Goal: Task Accomplishment & Management: Manage account settings

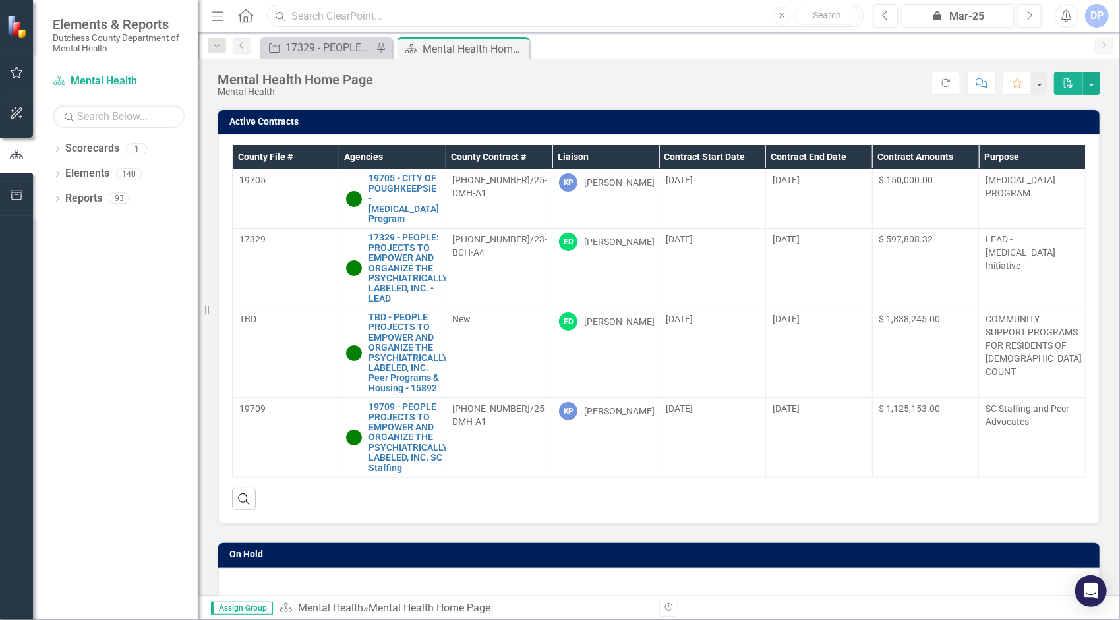
click at [380, 18] on input "text" at bounding box center [565, 16] width 597 height 23
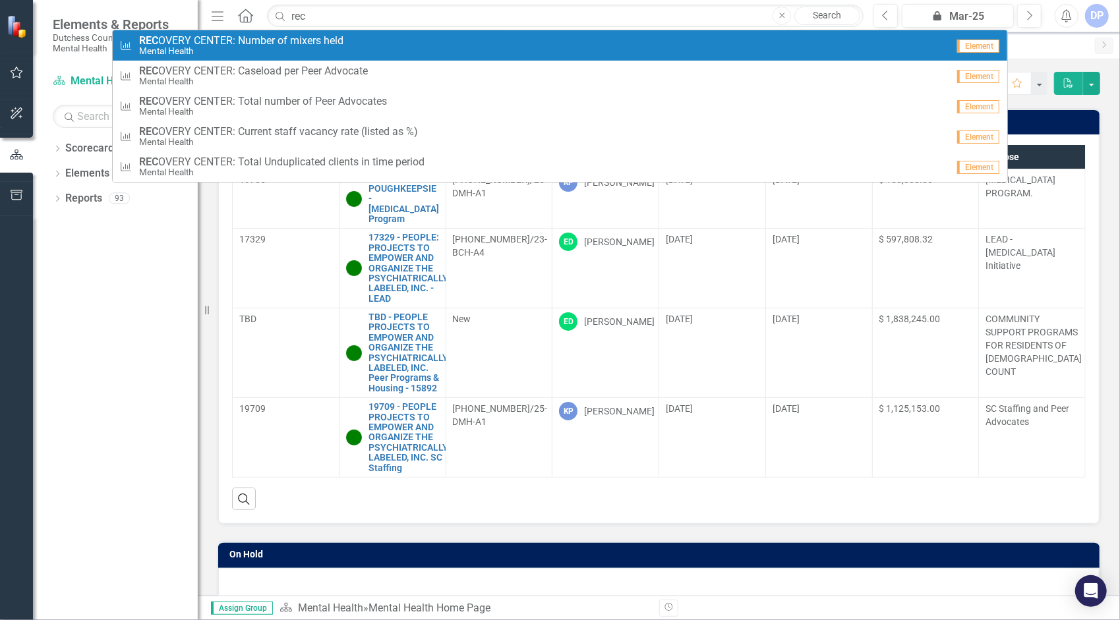
click at [301, 46] on small "Mental Health" at bounding box center [241, 51] width 204 height 10
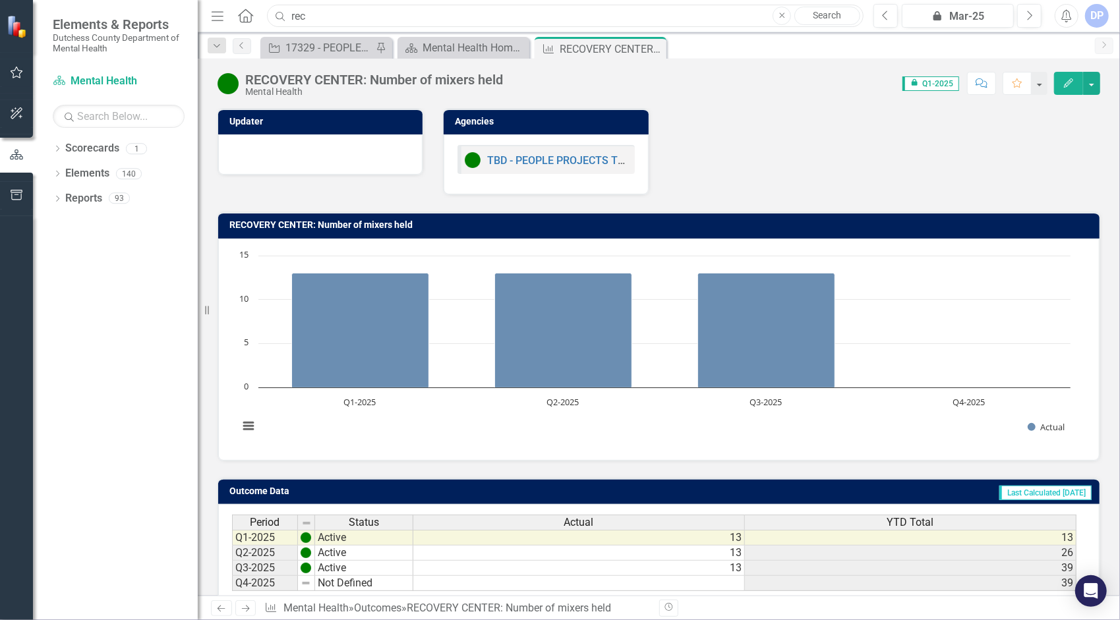
click at [345, 11] on input "rec" at bounding box center [565, 16] width 597 height 23
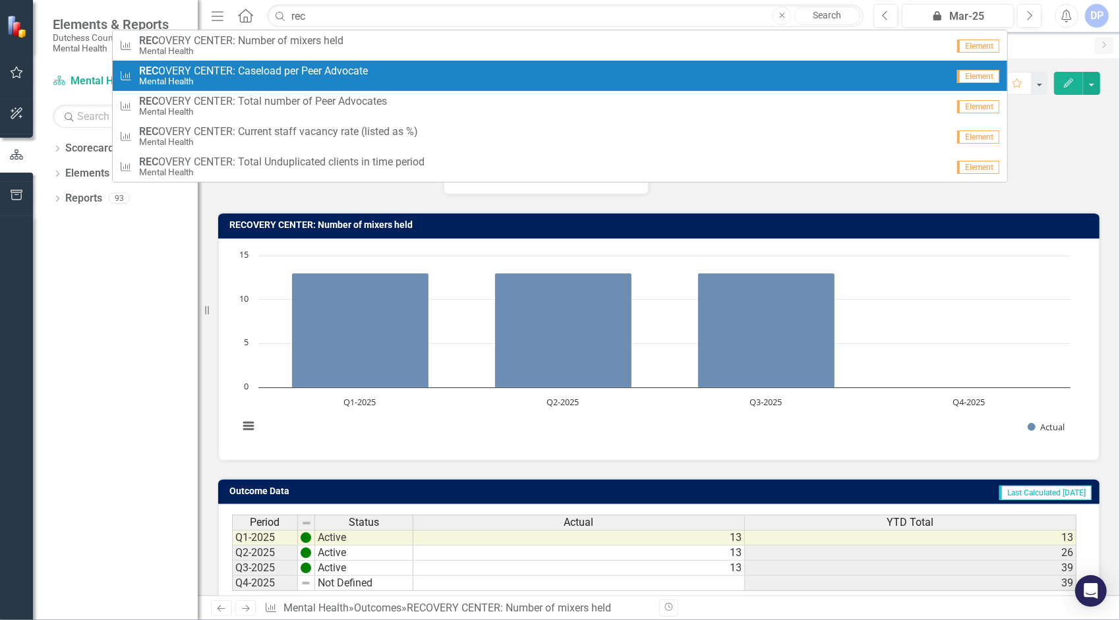
click at [245, 76] on small "Mental Health" at bounding box center [253, 81] width 229 height 10
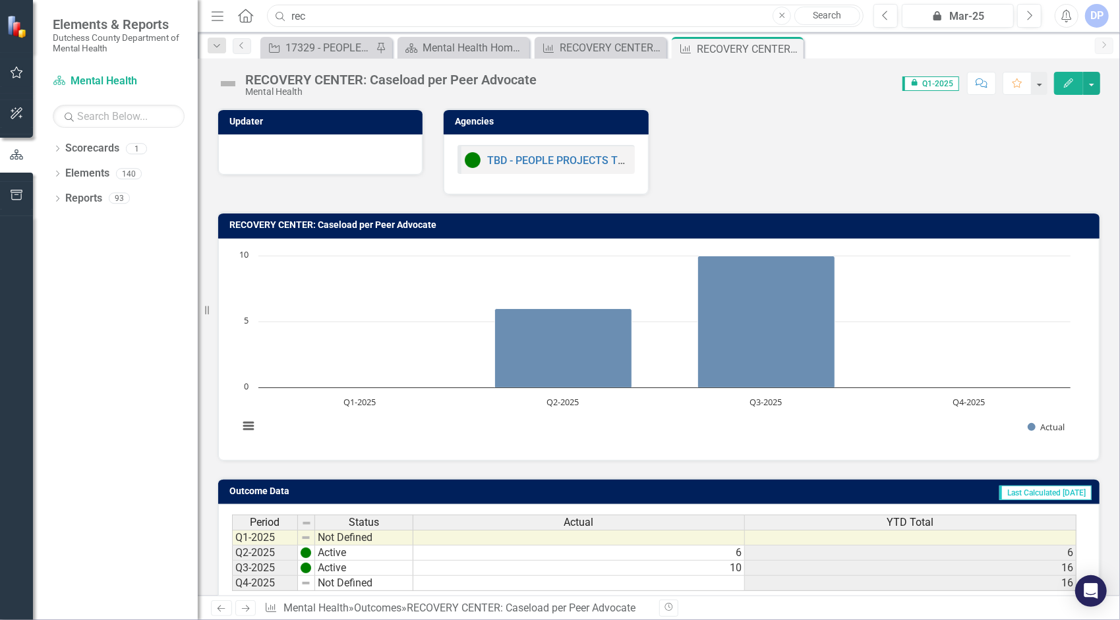
click at [320, 21] on input "rec" at bounding box center [565, 16] width 597 height 23
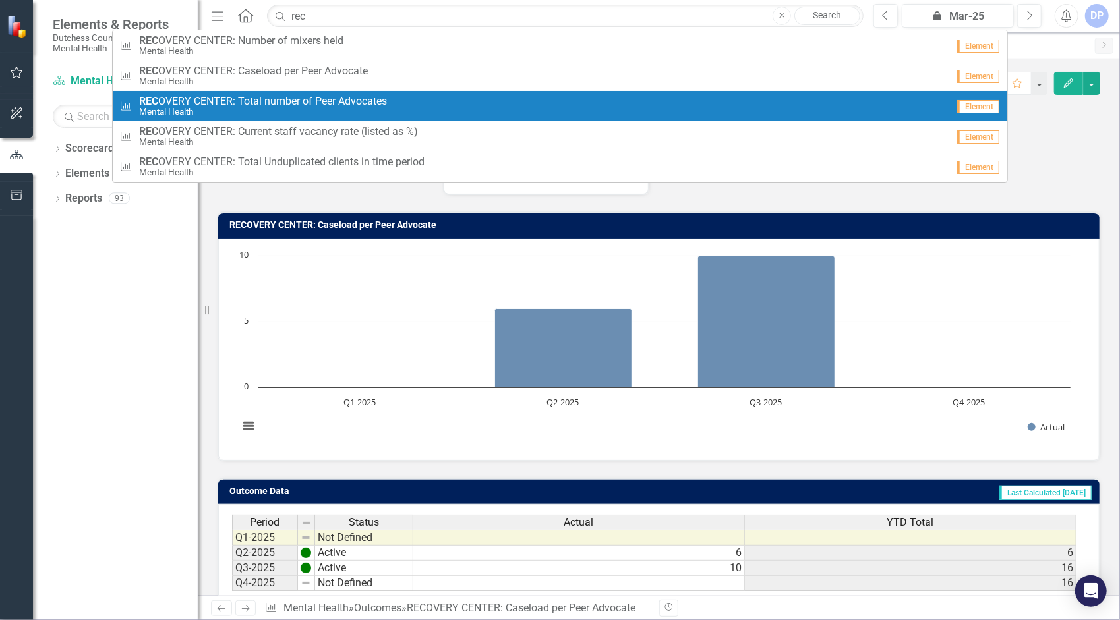
click at [294, 105] on span "REC OVERY CENTER: Total number of Peer Advocates" at bounding box center [263, 102] width 248 height 12
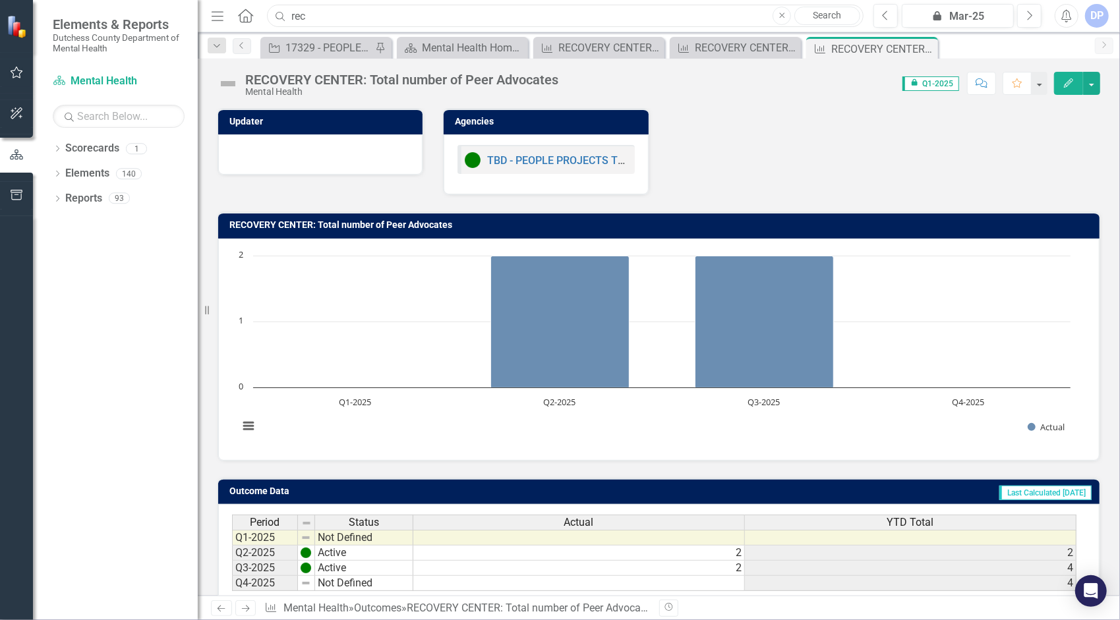
click at [318, 18] on input "rec" at bounding box center [565, 16] width 597 height 23
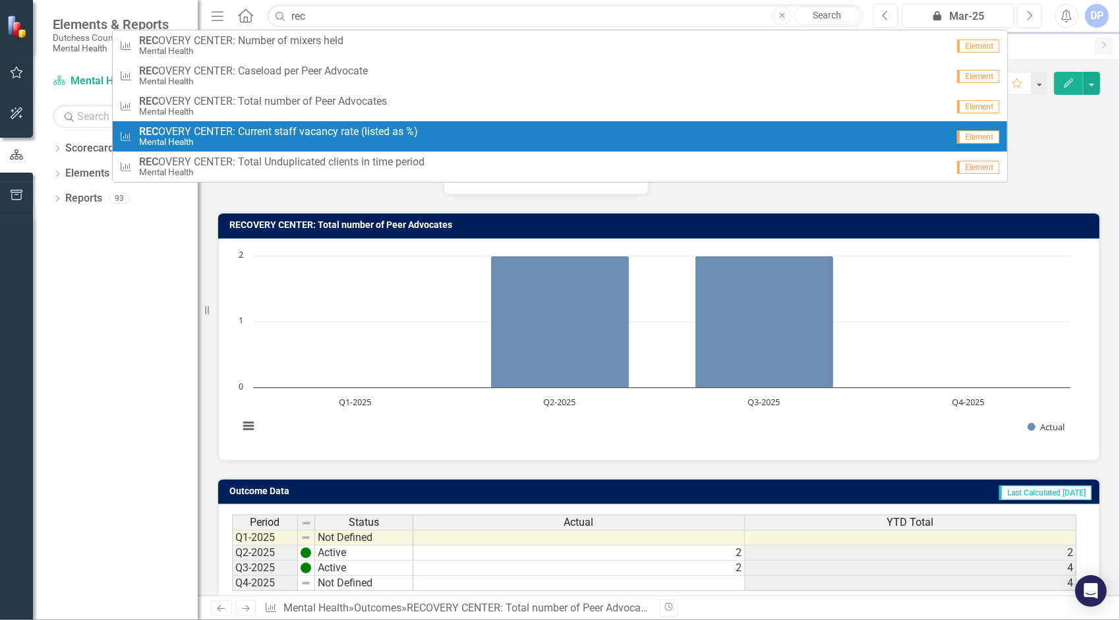
click at [312, 127] on span "REC OVERY CENTER: Current staff vacancy rate (listed as %)" at bounding box center [278, 132] width 279 height 12
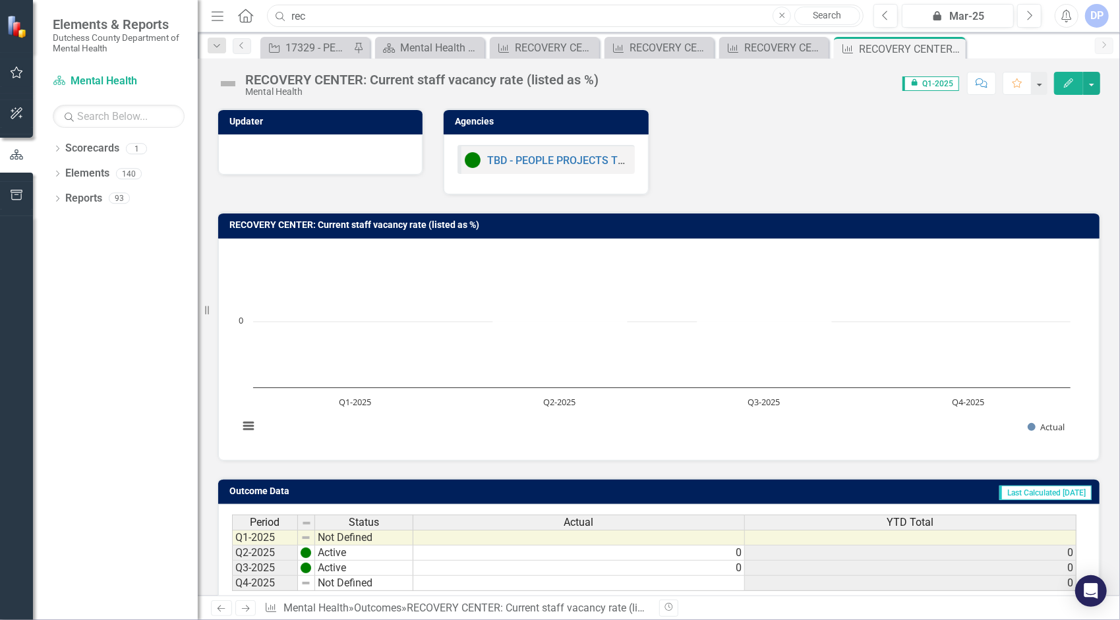
click at [328, 22] on input "rec" at bounding box center [565, 16] width 597 height 23
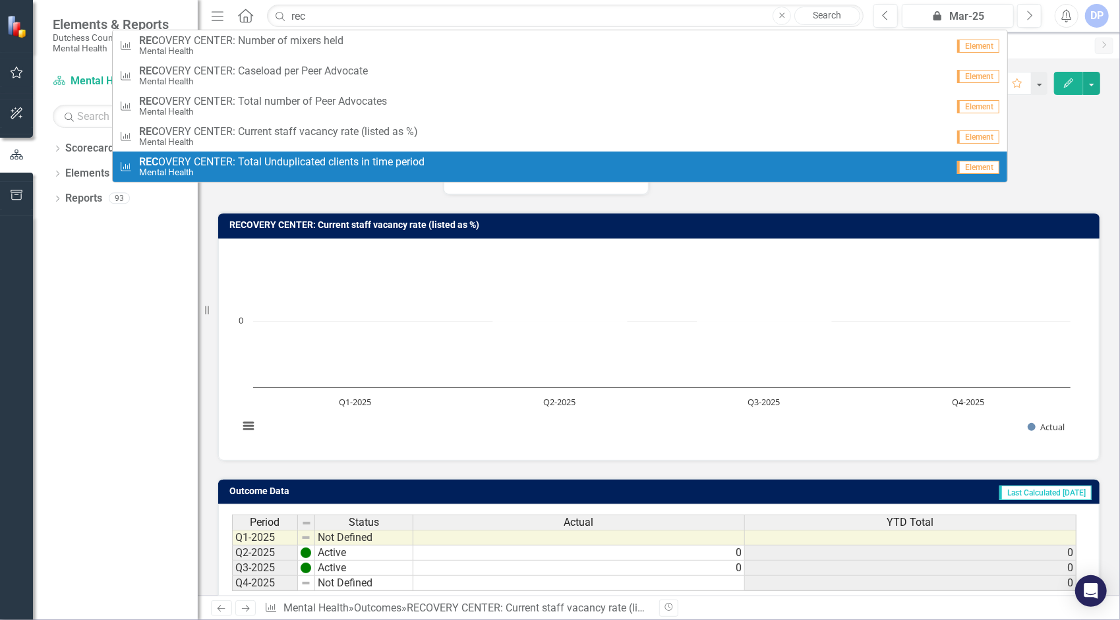
click at [281, 159] on span "REC OVERY CENTER: Total Unduplicated clients in time period" at bounding box center [281, 162] width 285 height 12
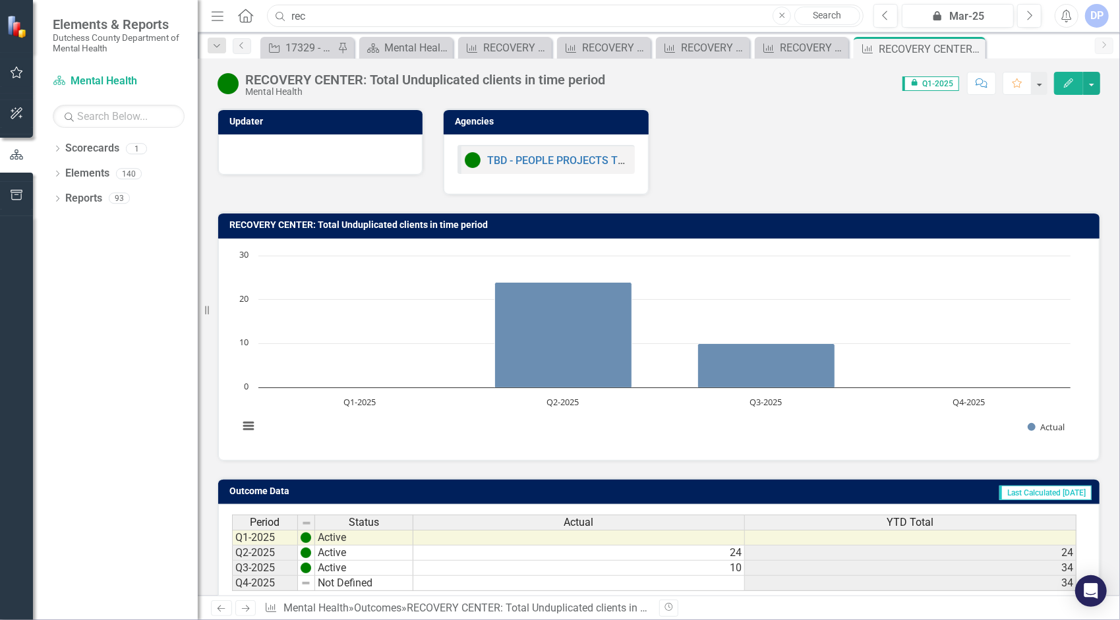
click at [344, 18] on input "rec" at bounding box center [565, 16] width 597 height 23
type input "r"
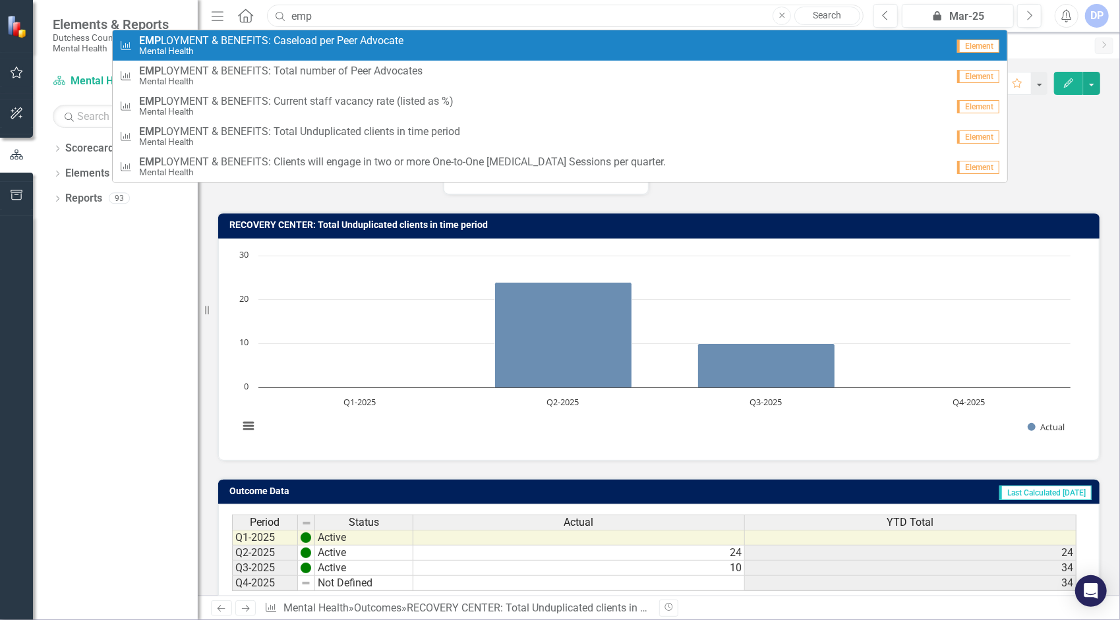
type input "emp"
click at [257, 44] on span "EMP LOYMENT & BENEFITS: Caseload per Peer Advocate" at bounding box center [271, 41] width 264 height 12
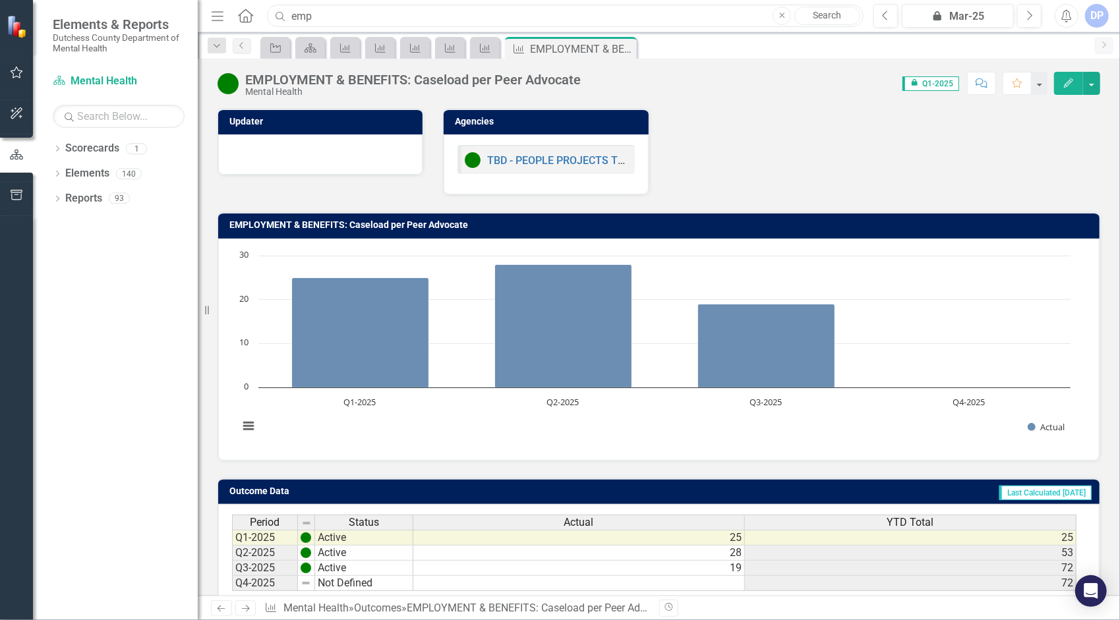
click at [352, 21] on input "emp" at bounding box center [565, 16] width 597 height 23
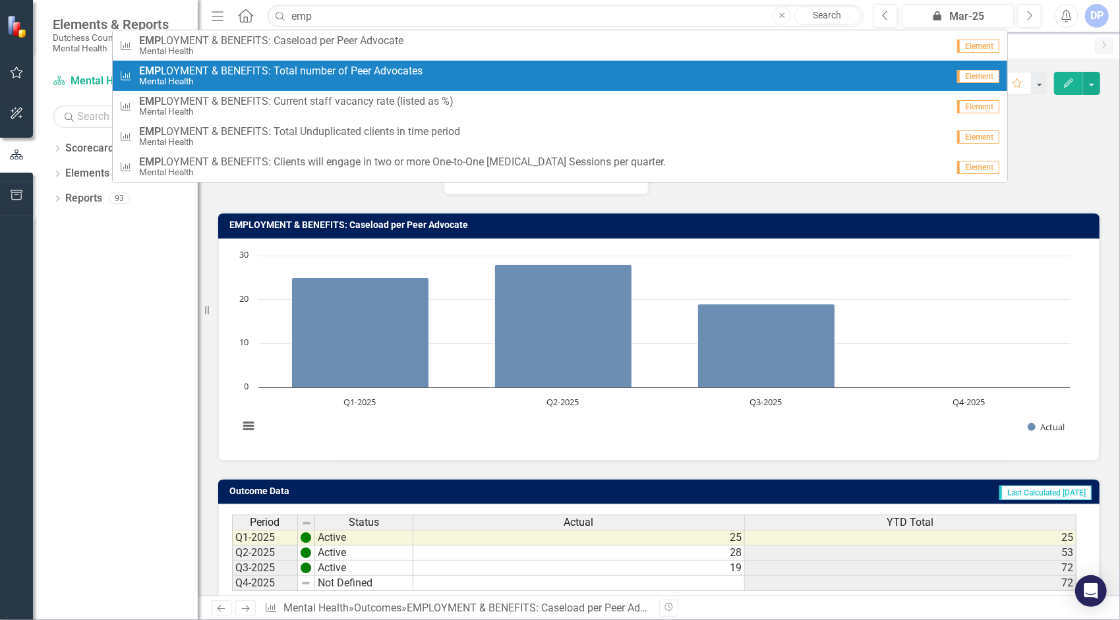
click at [275, 69] on span "EMP LOYMENT & BENEFITS: Total number of Peer Advocates" at bounding box center [280, 71] width 283 height 12
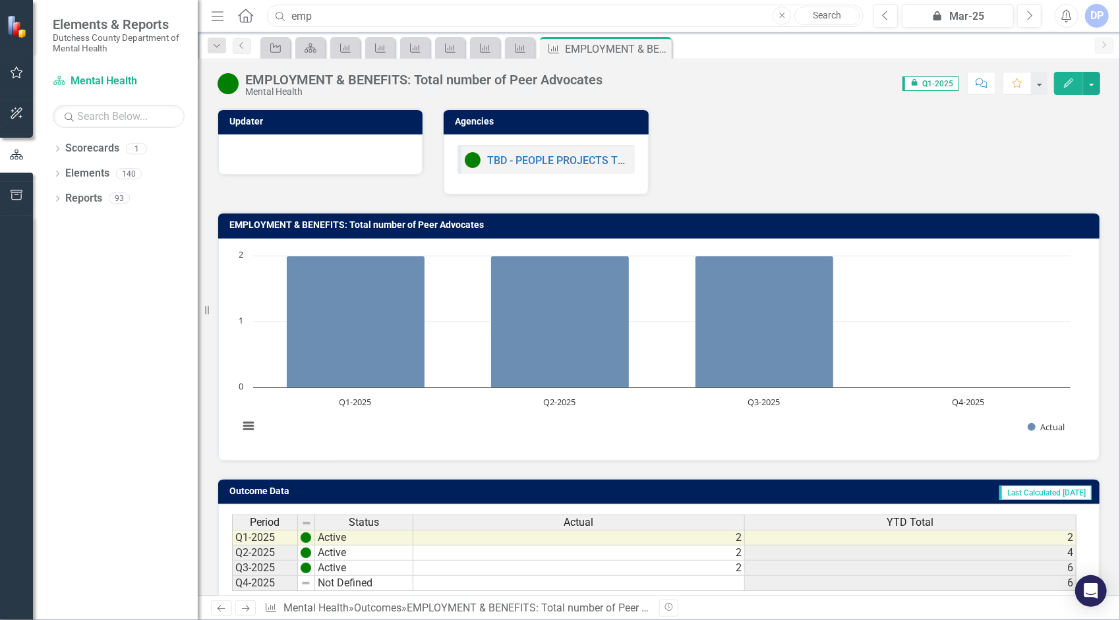
click at [338, 16] on input "emp" at bounding box center [565, 16] width 597 height 23
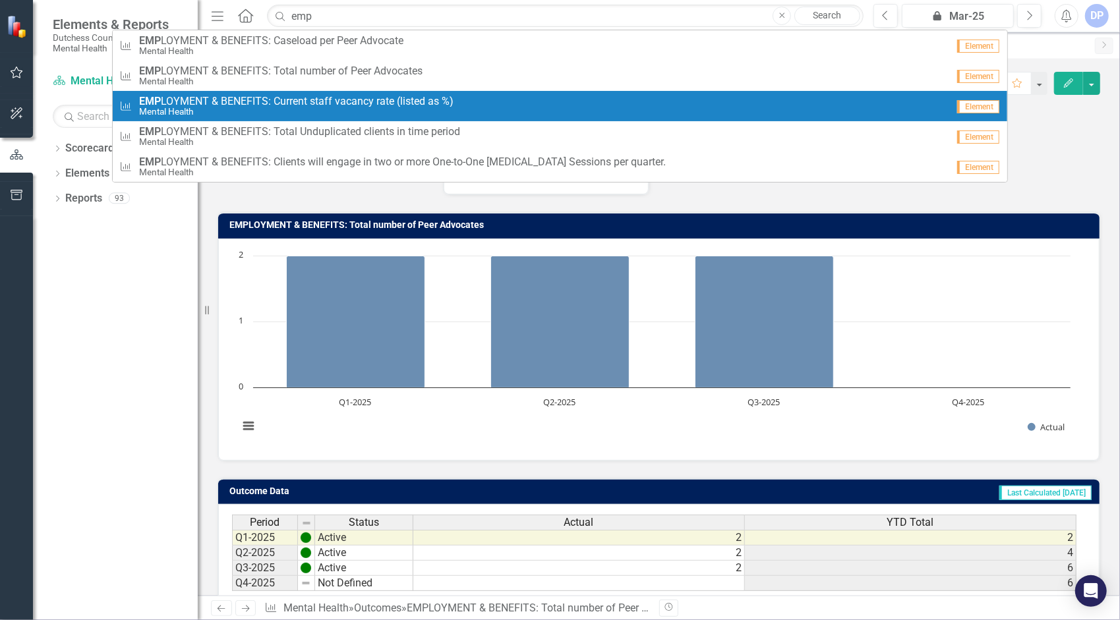
click at [285, 96] on span "EMP LOYMENT & BENEFITS: Current staff vacancy rate (listed as %)" at bounding box center [296, 102] width 314 height 12
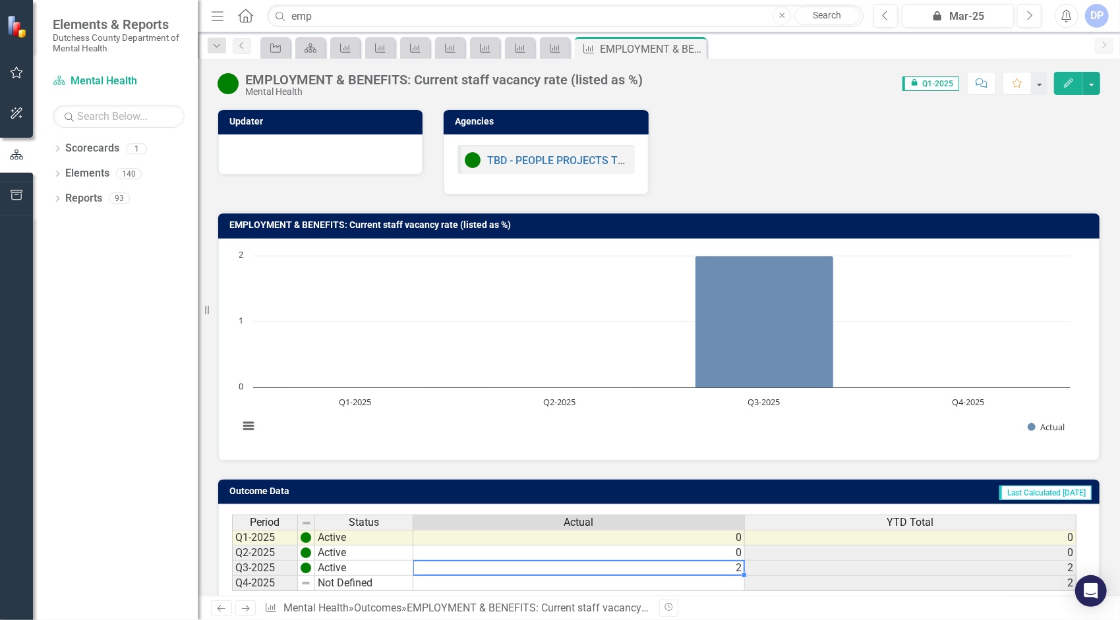
click at [737, 566] on td "2" at bounding box center [579, 568] width 332 height 15
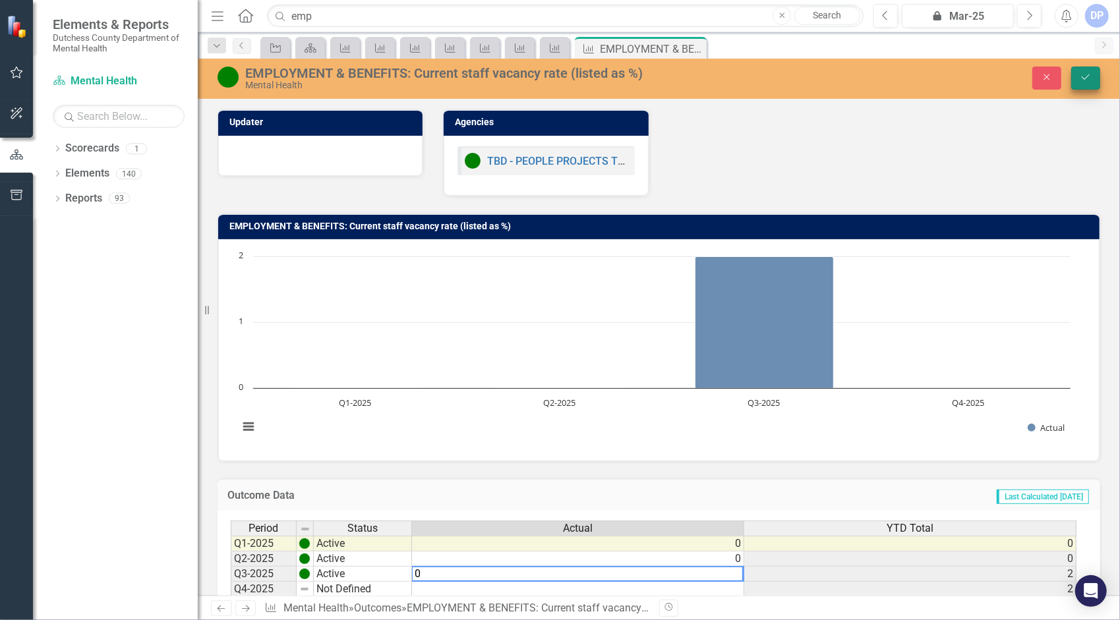
type textarea "0"
click at [1088, 80] on icon "Save" at bounding box center [1086, 77] width 12 height 9
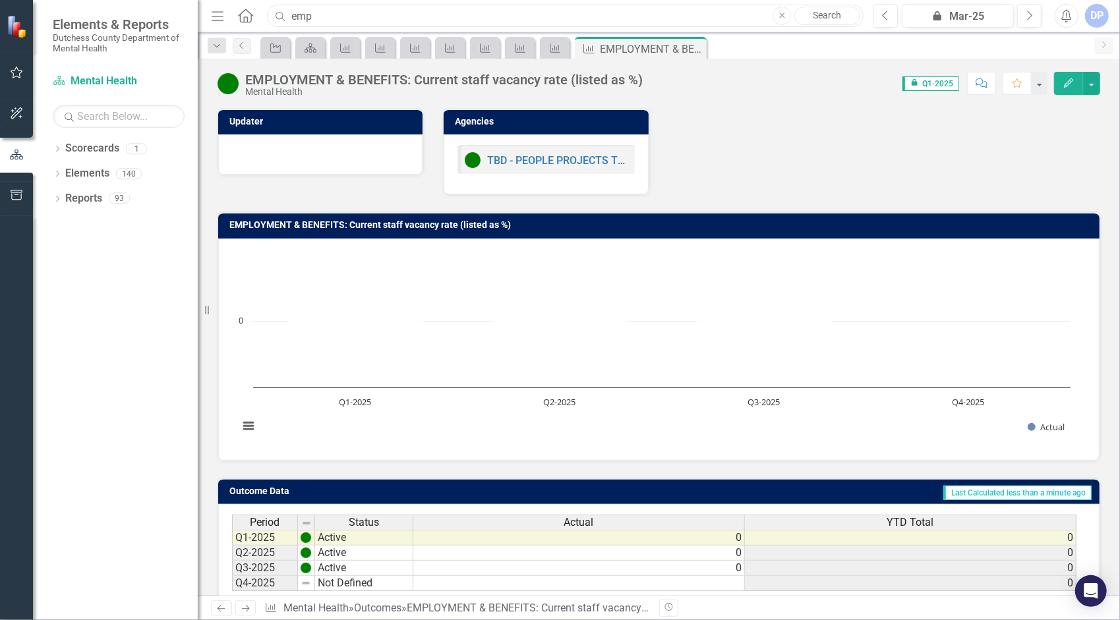
click at [353, 19] on input "emp" at bounding box center [565, 16] width 597 height 23
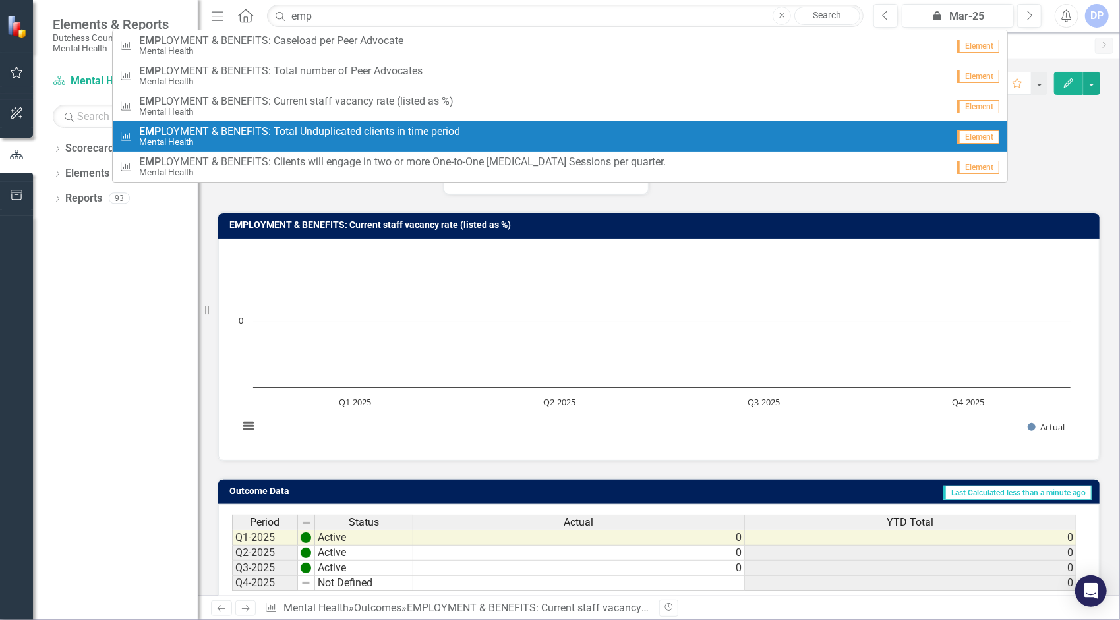
click at [316, 128] on span "EMP LOYMENT & BENEFITS: Total Unduplicated clients in time period" at bounding box center [299, 132] width 321 height 12
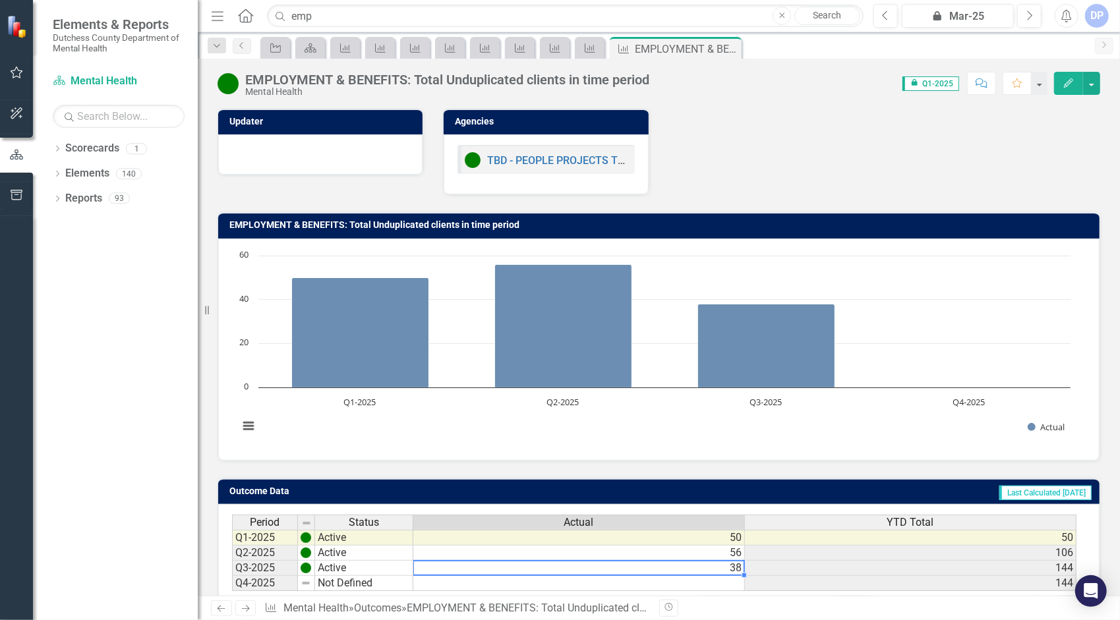
click at [734, 562] on td "38" at bounding box center [579, 568] width 332 height 15
click at [741, 568] on td "38" at bounding box center [579, 568] width 332 height 15
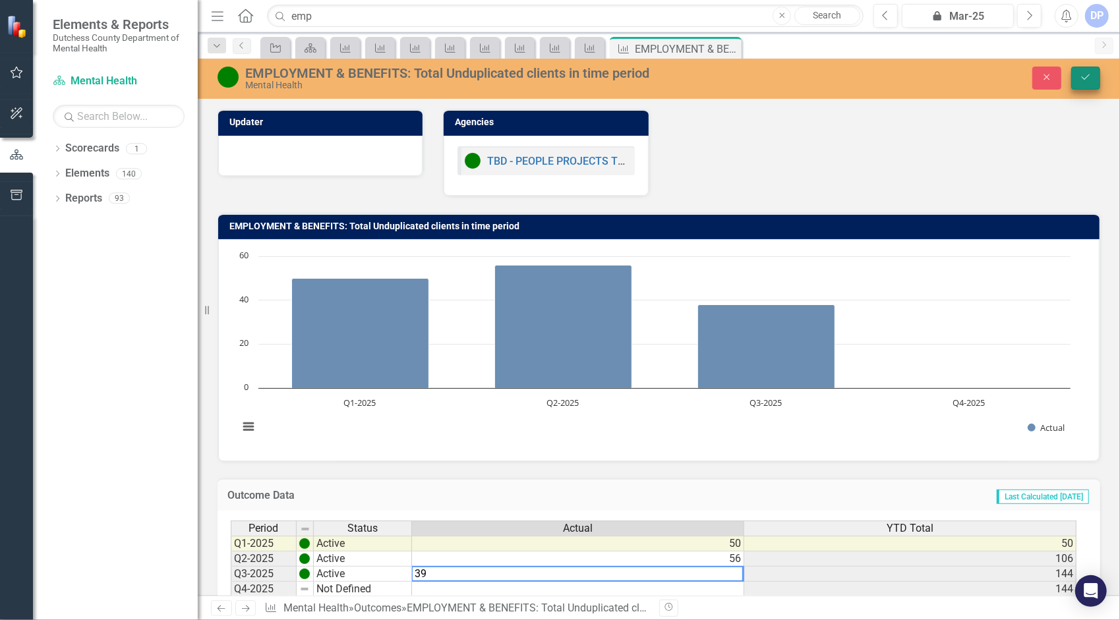
type textarea "39"
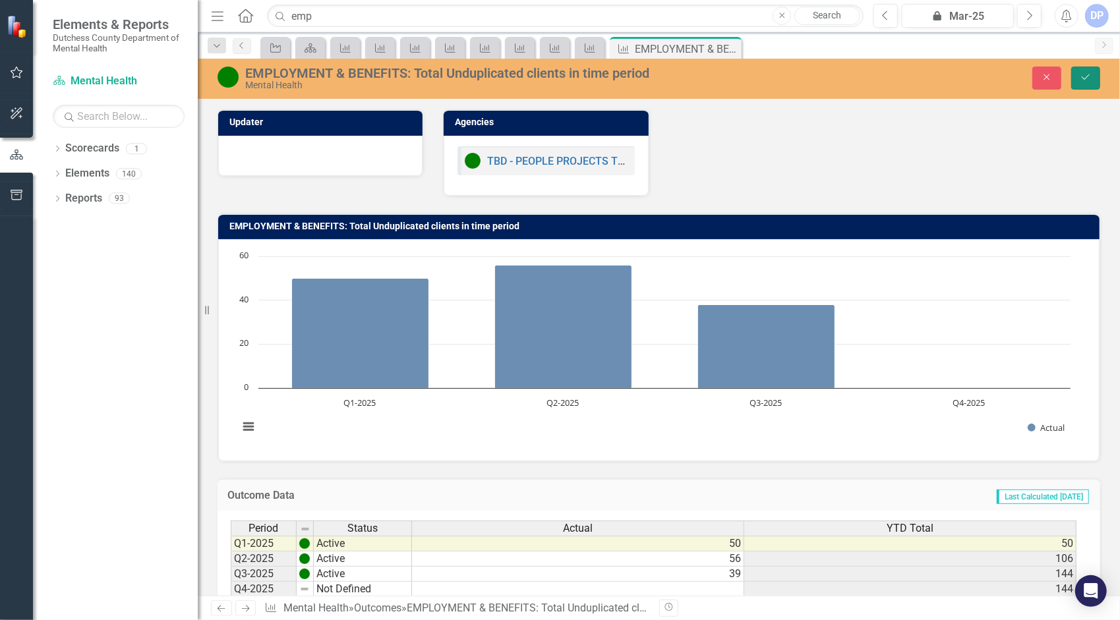
click at [1083, 79] on icon "Save" at bounding box center [1086, 77] width 12 height 9
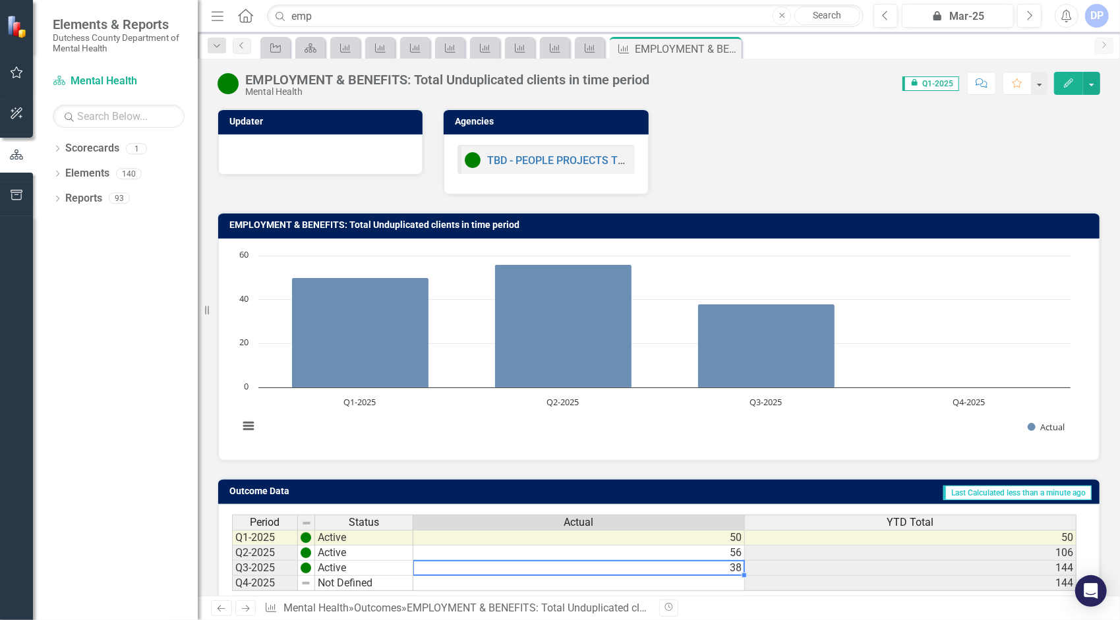
click at [729, 565] on td "38" at bounding box center [579, 568] width 332 height 15
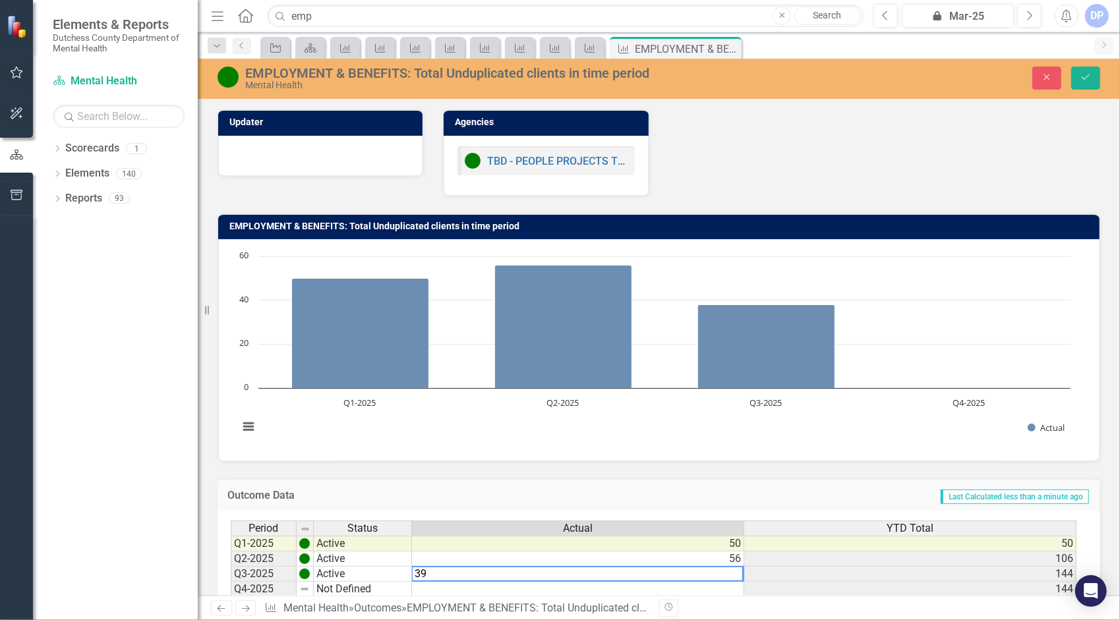
type textarea "39"
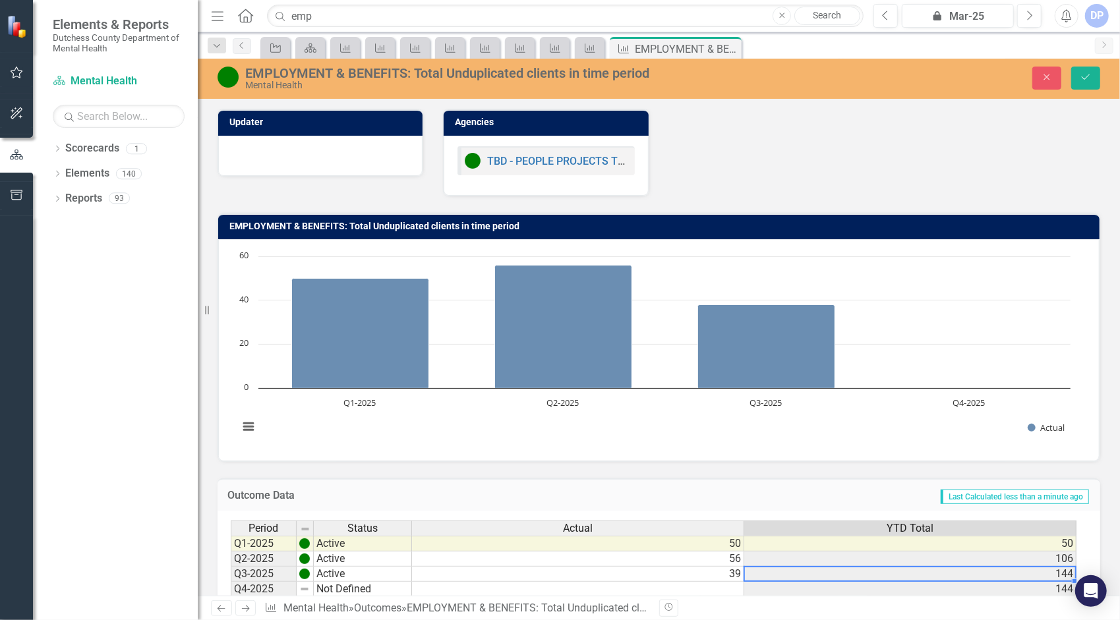
click at [825, 567] on td "144" at bounding box center [910, 574] width 332 height 15
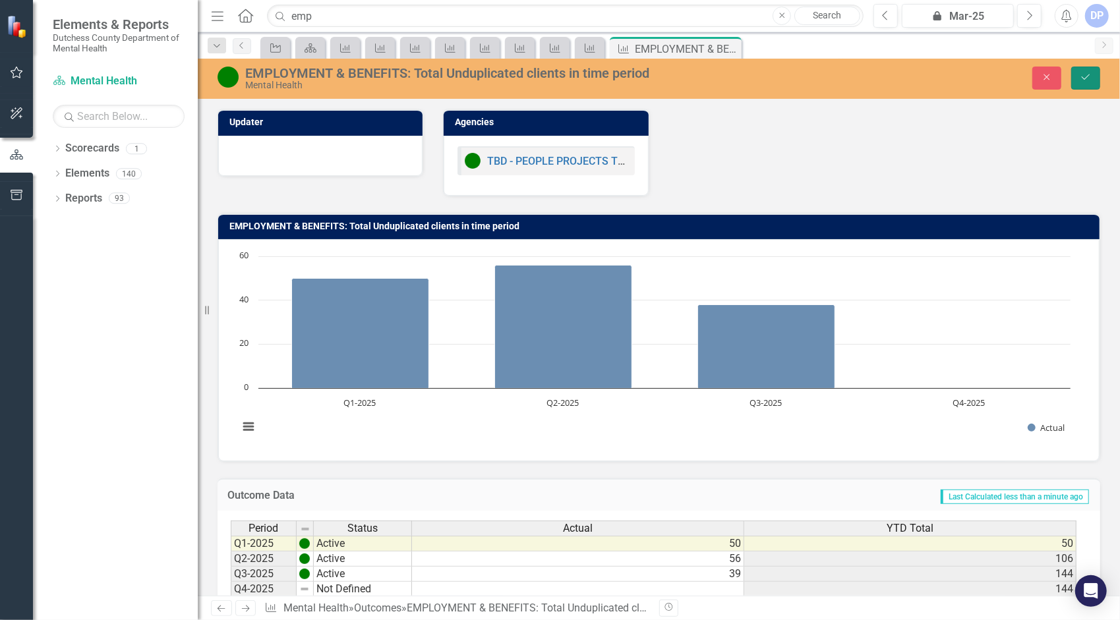
click at [1089, 74] on icon "Save" at bounding box center [1086, 77] width 12 height 9
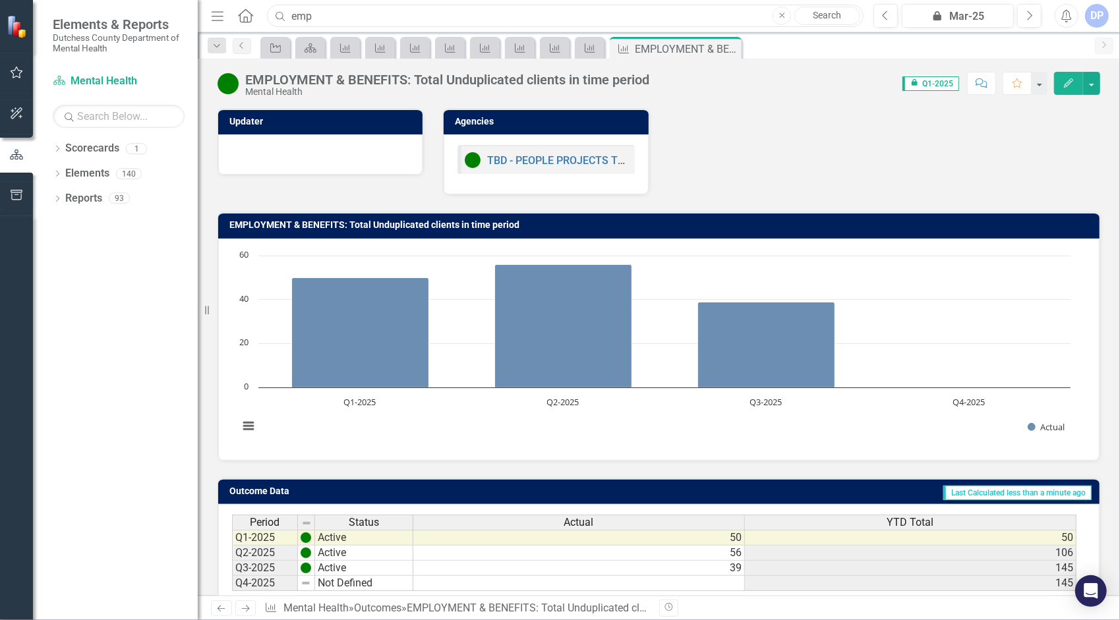
click at [347, 16] on input "emp" at bounding box center [565, 16] width 597 height 23
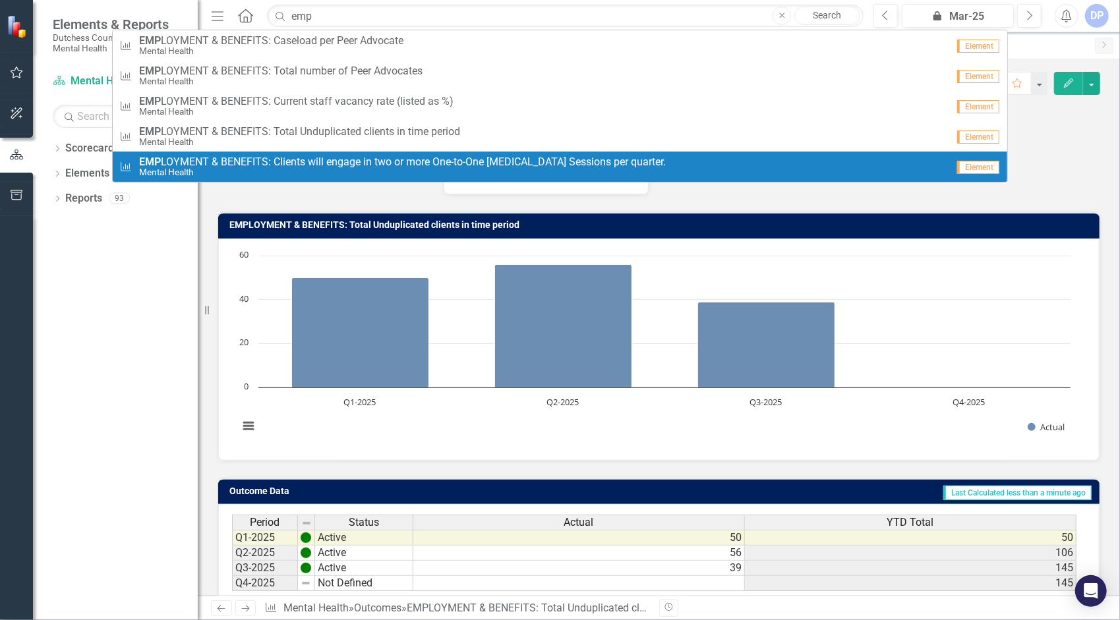
click at [339, 158] on span "EMP LOYMENT & BENEFITS: Clients will engage in two or more One-to-One [MEDICAL_…" at bounding box center [402, 162] width 527 height 12
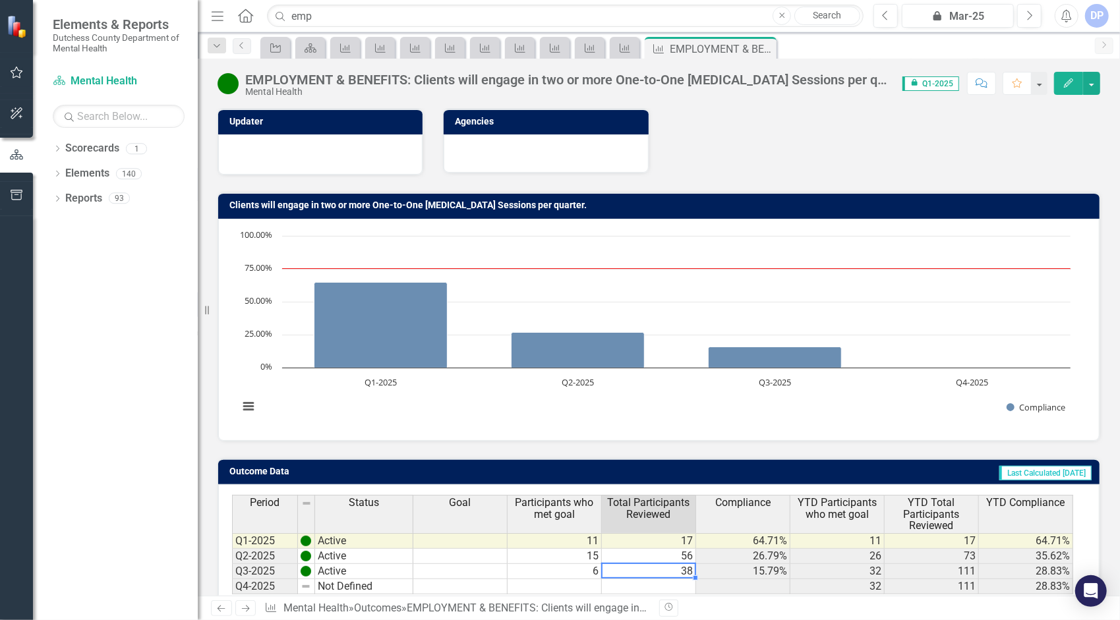
click at [686, 568] on td "38" at bounding box center [649, 571] width 94 height 15
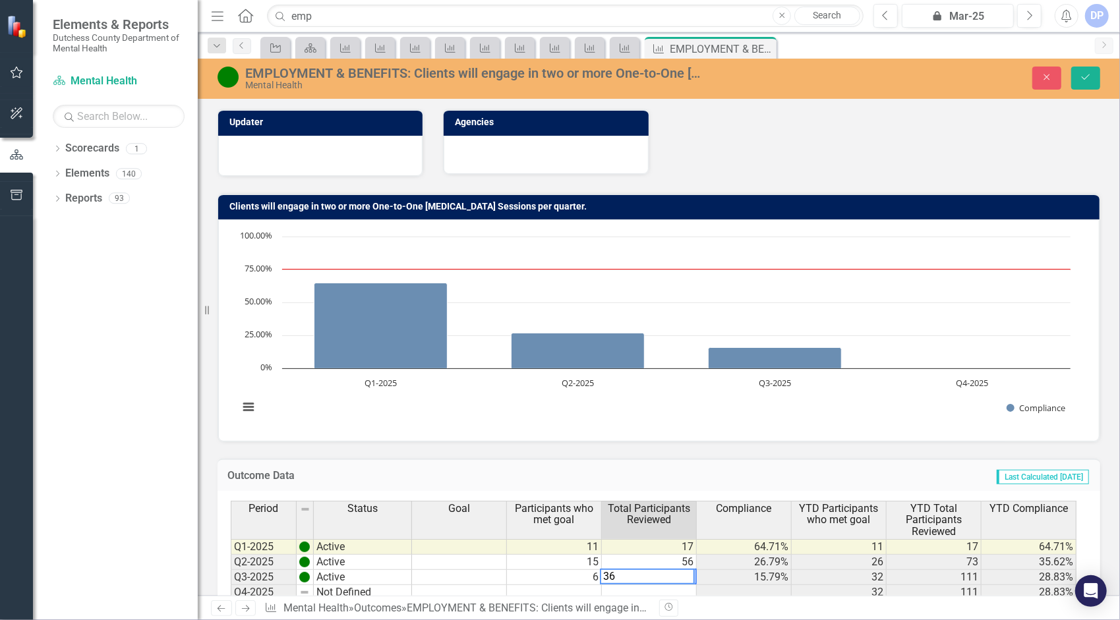
type textarea "36"
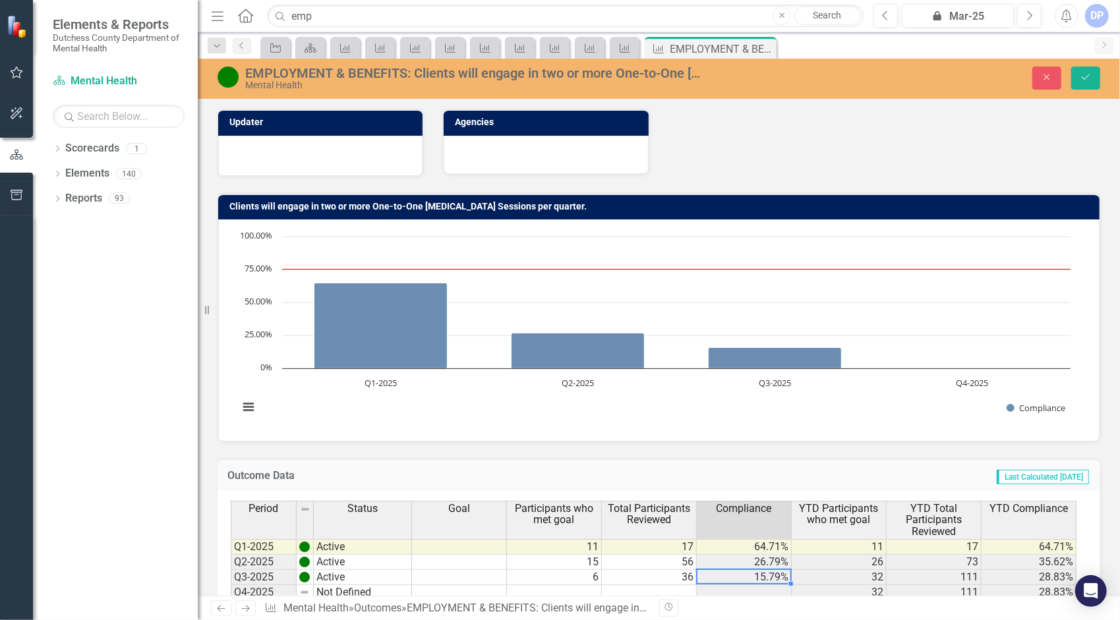
click at [767, 579] on td "15.79%" at bounding box center [744, 577] width 95 height 15
click at [381, 83] on div "Mental Health" at bounding box center [477, 85] width 464 height 10
click at [350, 22] on input "emp" at bounding box center [565, 16] width 597 height 23
click at [1090, 78] on icon "Save" at bounding box center [1086, 77] width 12 height 9
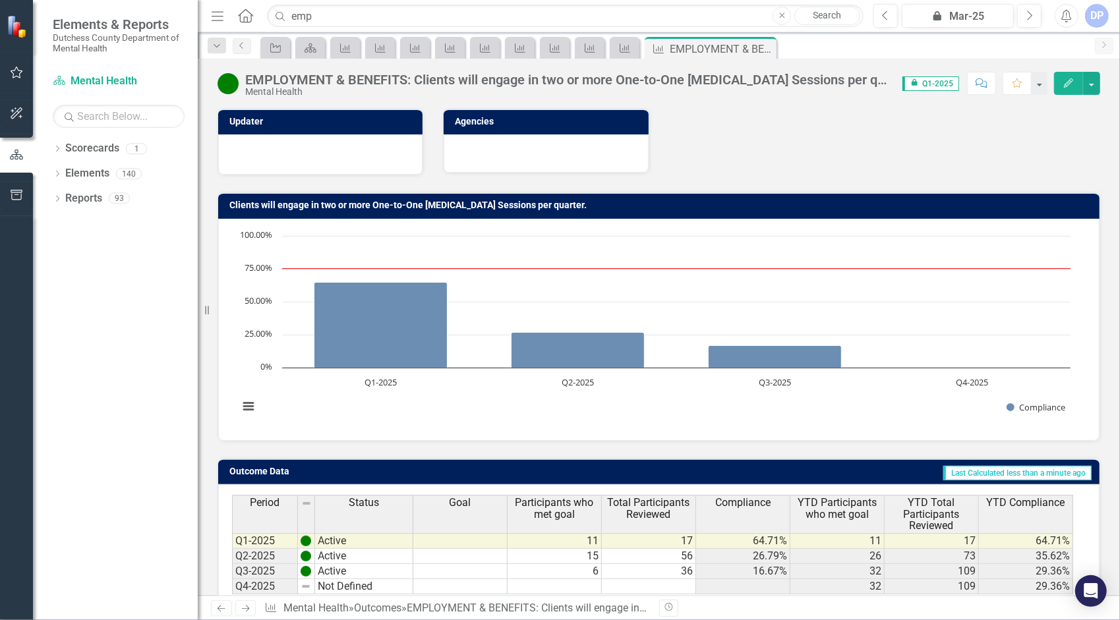
scroll to position [61, 0]
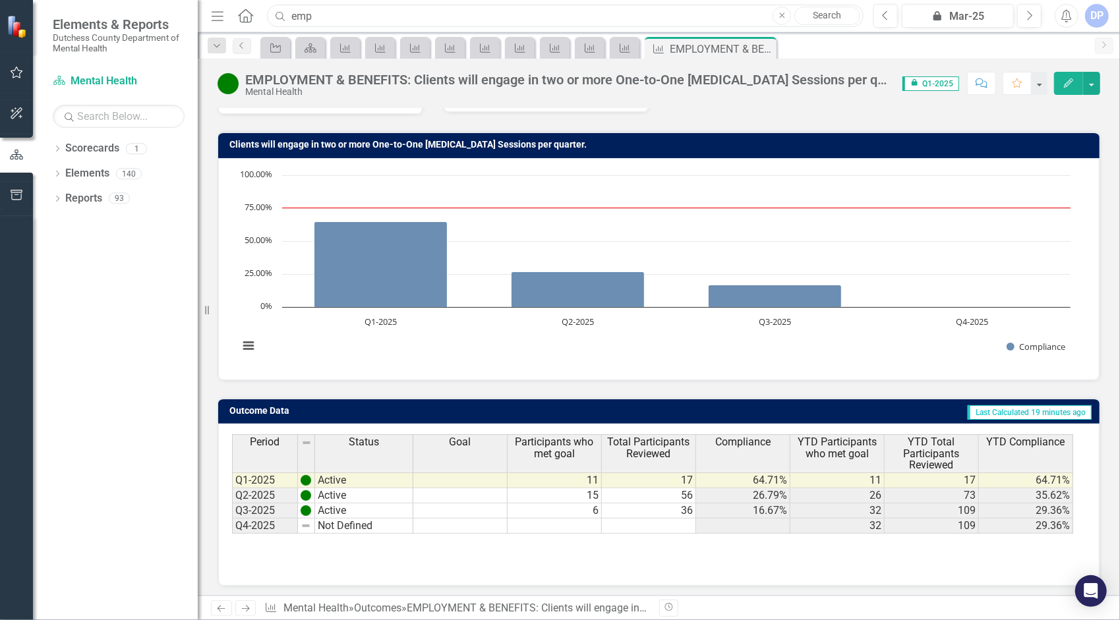
click at [324, 12] on input "emp" at bounding box center [565, 16] width 597 height 23
type input "e"
click at [396, 76] on div "EMPLOYMENT & BENEFITS: Clients will engage in two or more One-to-One [MEDICAL_D…" at bounding box center [567, 80] width 644 height 15
click at [862, 82] on div "EMPLOYMENT & BENEFITS: Clients will engage in two or more One-to-One [MEDICAL_D…" at bounding box center [567, 80] width 644 height 15
click at [335, 13] on input "re" at bounding box center [565, 16] width 597 height 23
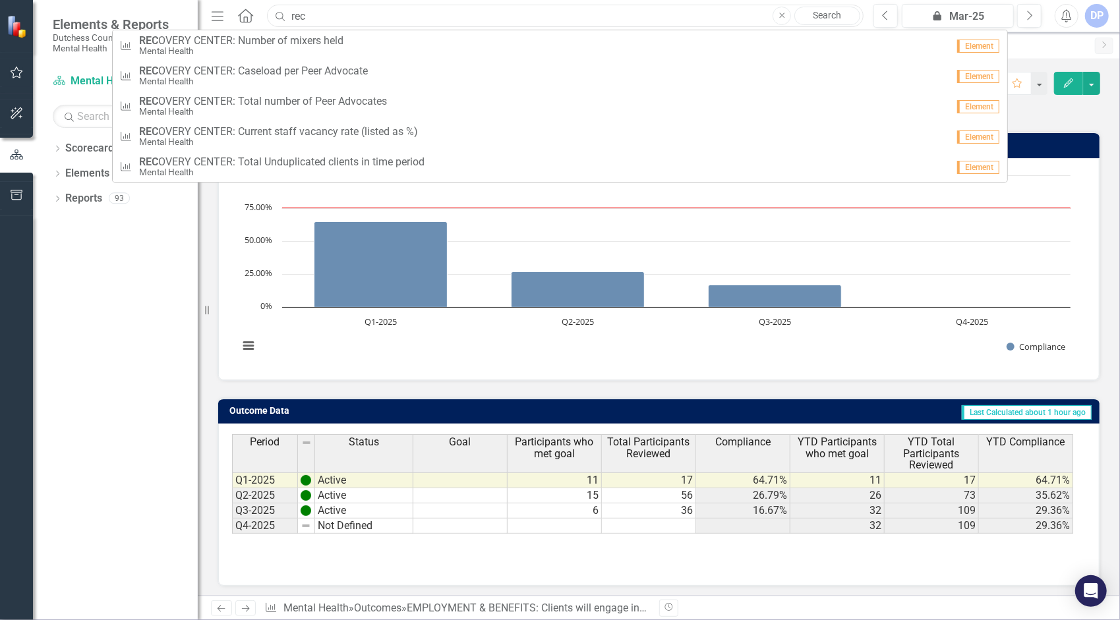
type input "rec"
